Goal: Find specific page/section: Find specific page/section

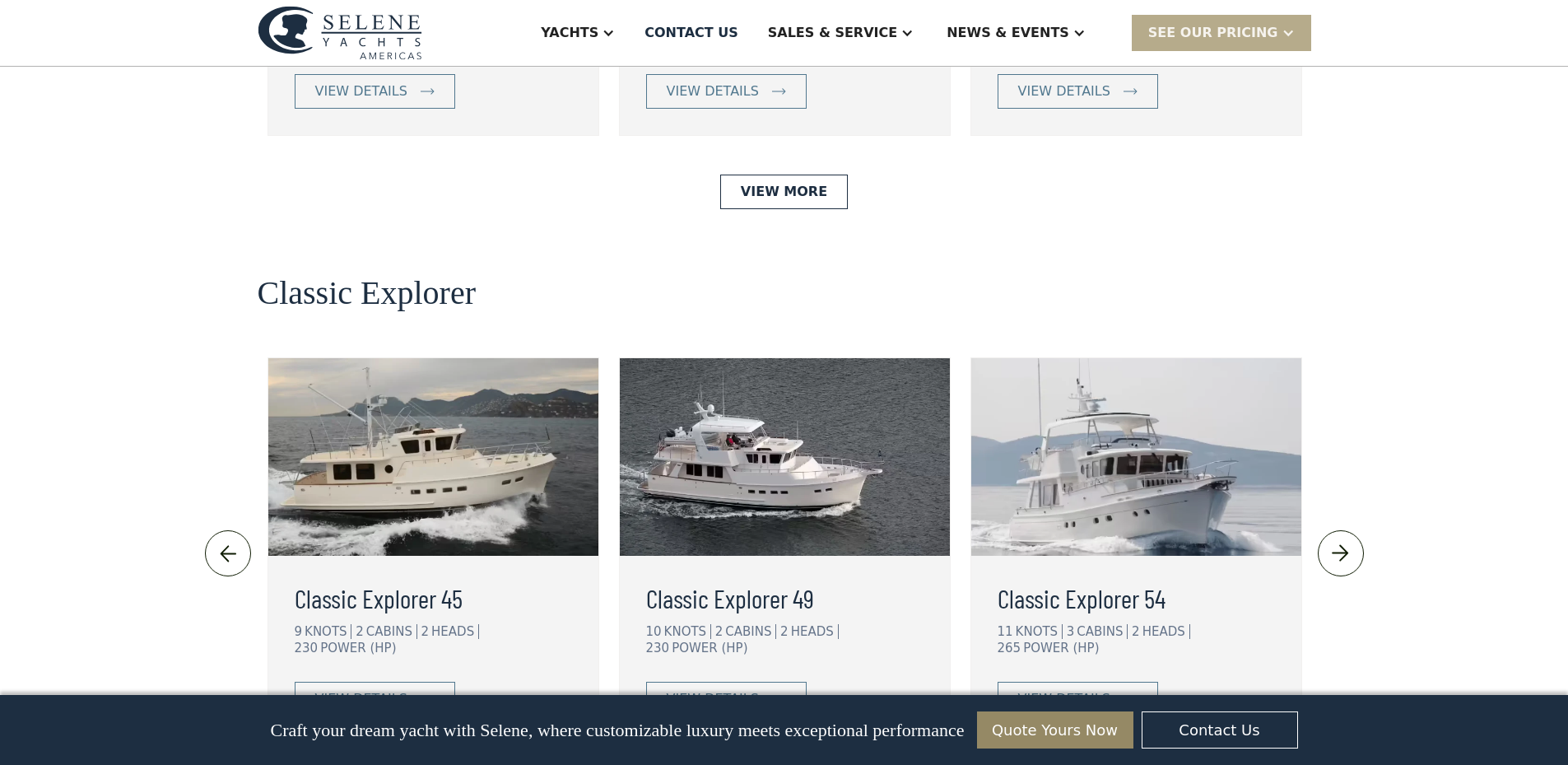
scroll to position [2963, 0]
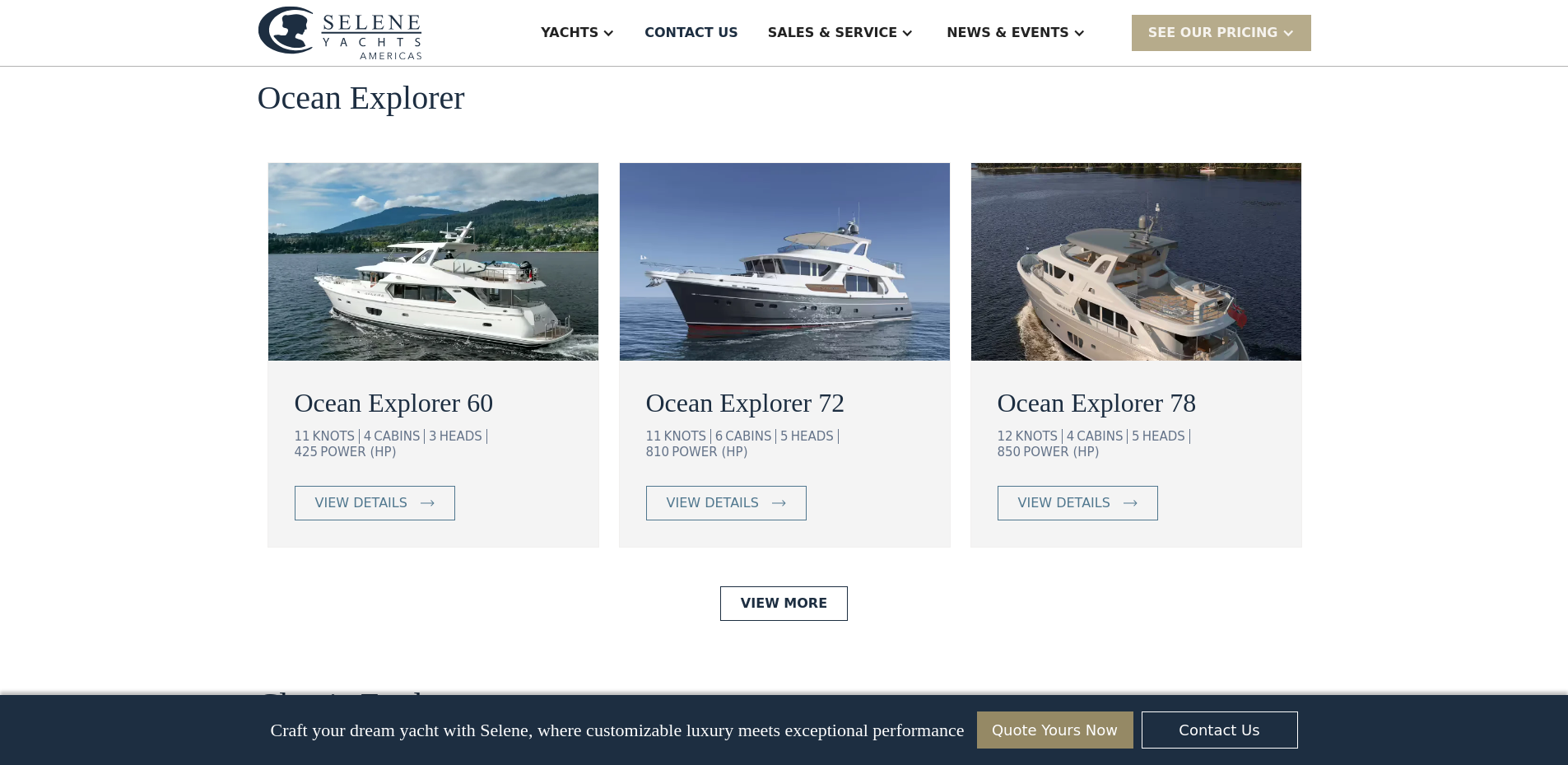
click at [430, 268] on img at bounding box center [432, 261] width 330 height 198
